Goal: Navigation & Orientation: Go to known website

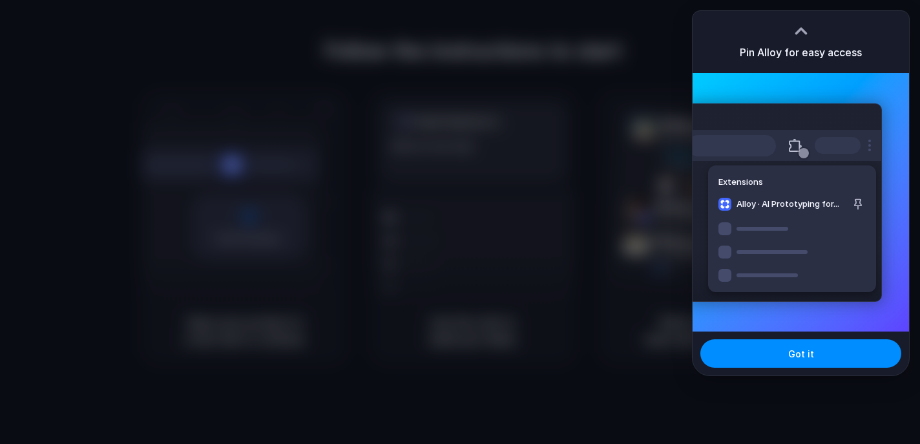
click at [669, 133] on div at bounding box center [460, 222] width 920 height 444
click at [800, 28] on div at bounding box center [801, 30] width 19 height 19
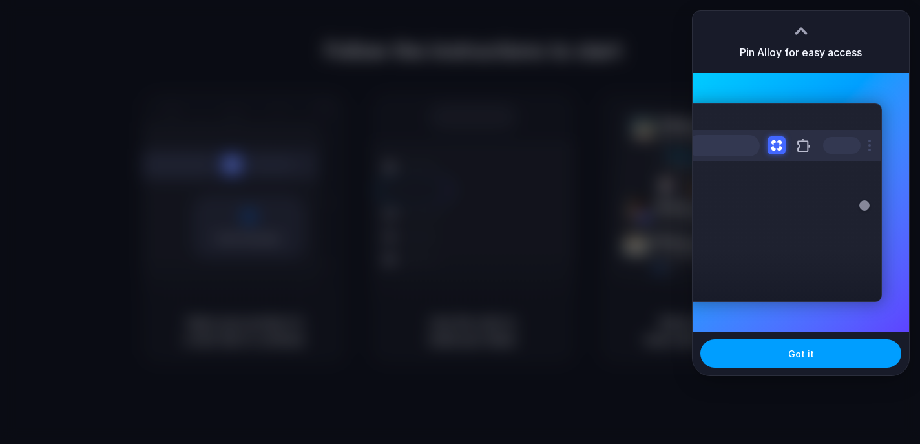
click at [798, 357] on span "Got it" at bounding box center [802, 354] width 26 height 14
